Goal: Transaction & Acquisition: Download file/media

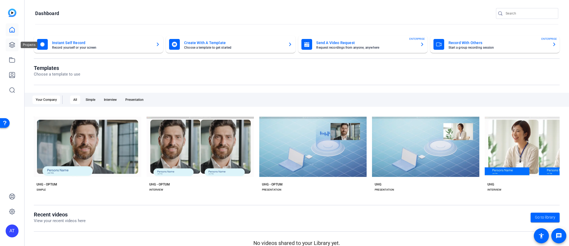
click at [9, 42] on icon at bounding box center [12, 45] width 6 height 6
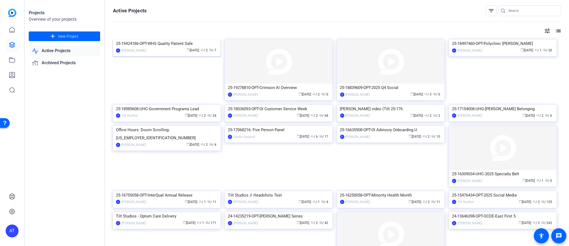
scroll to position [146, 0]
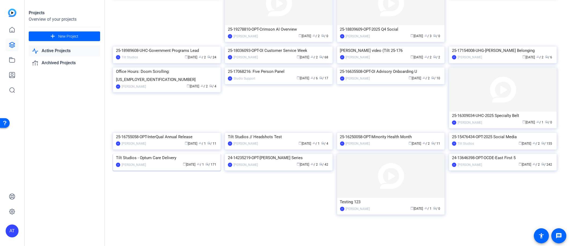
click at [168, 154] on img at bounding box center [167, 154] width 108 height 0
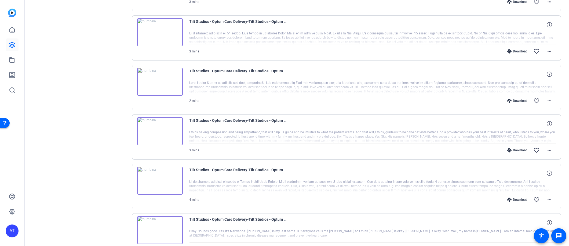
scroll to position [388, 0]
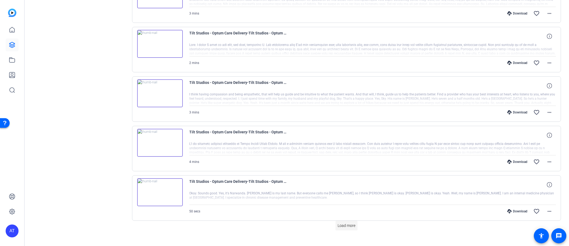
click at [340, 223] on span "Load more" at bounding box center [347, 226] width 18 height 6
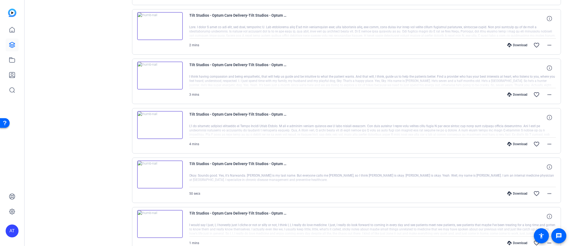
scroll to position [417, 0]
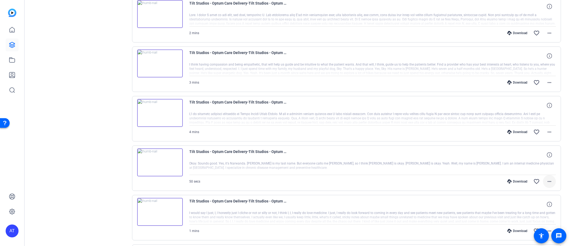
click at [546, 178] on mat-icon "more_horiz" at bounding box center [549, 181] width 6 height 6
click at [538, 128] on span "Download MP4" at bounding box center [533, 127] width 32 height 6
click at [546, 129] on mat-icon "more_horiz" at bounding box center [549, 132] width 6 height 6
click at [537, 153] on span "Download MP4" at bounding box center [533, 154] width 32 height 6
click at [548, 80] on mat-icon "more_horiz" at bounding box center [549, 82] width 6 height 6
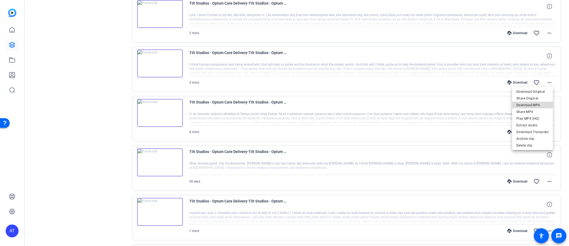
click at [537, 105] on span "Download MP4" at bounding box center [533, 105] width 32 height 6
click at [546, 32] on mat-icon "more_horiz" at bounding box center [549, 33] width 6 height 6
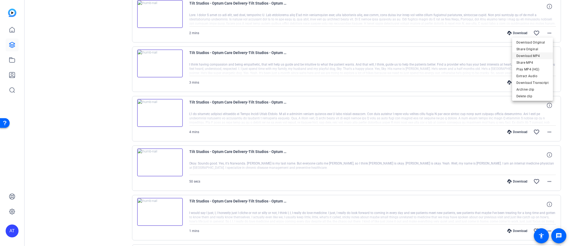
click at [539, 56] on span "Download MP4" at bounding box center [533, 56] width 32 height 6
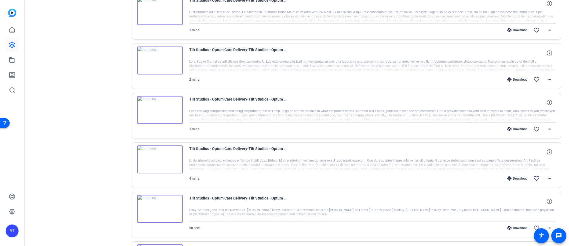
scroll to position [358, 0]
